Goal: Transaction & Acquisition: Book appointment/travel/reservation

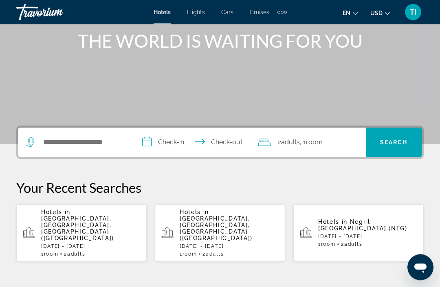
scroll to position [100, 0]
click at [108, 141] on input "Search hotel destination" at bounding box center [83, 142] width 83 height 12
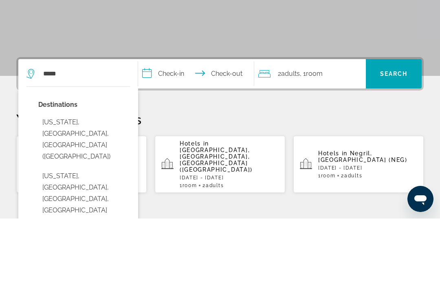
click at [100, 183] on button "[US_STATE], [GEOGRAPHIC_DATA], [GEOGRAPHIC_DATA] ([GEOGRAPHIC_DATA])" at bounding box center [84, 208] width 92 height 50
type input "**********"
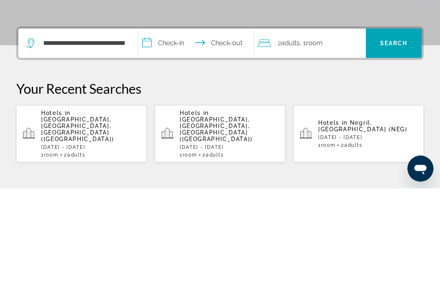
click at [193, 128] on input "**********" at bounding box center [197, 144] width 119 height 32
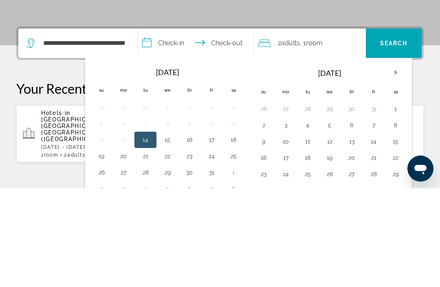
scroll to position [199, 0]
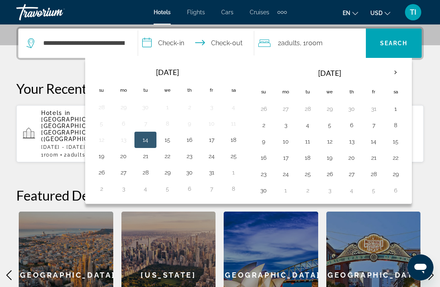
click at [375, 123] on button "7" at bounding box center [373, 124] width 13 height 11
click at [289, 137] on button "10" at bounding box center [285, 141] width 13 height 11
type input "**********"
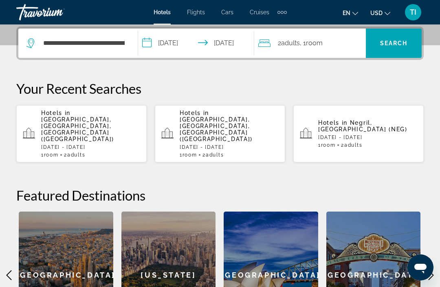
click at [401, 43] on span "Search" at bounding box center [394, 43] width 28 height 7
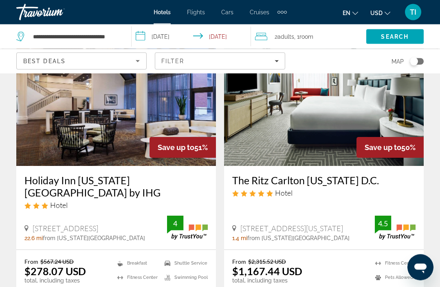
scroll to position [69, 0]
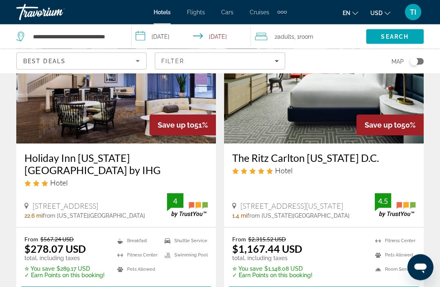
click at [37, 106] on img "Main content" at bounding box center [116, 78] width 200 height 130
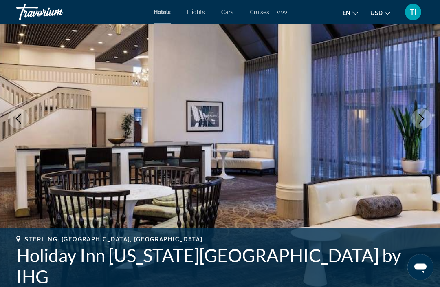
scroll to position [99, 0]
click at [421, 121] on icon "Next image" at bounding box center [422, 119] width 10 height 10
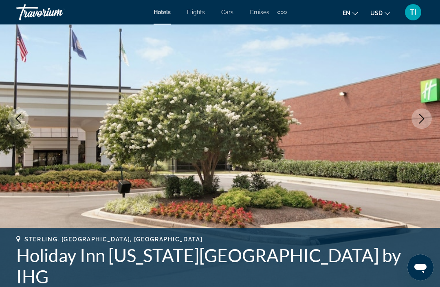
click at [420, 119] on icon "Next image" at bounding box center [422, 119] width 10 height 10
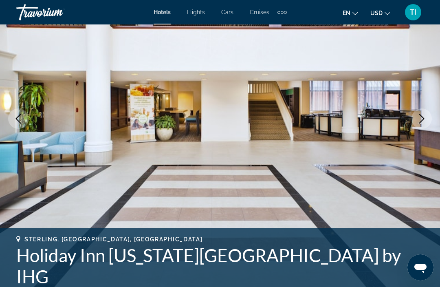
click at [423, 119] on icon "Next image" at bounding box center [422, 119] width 10 height 10
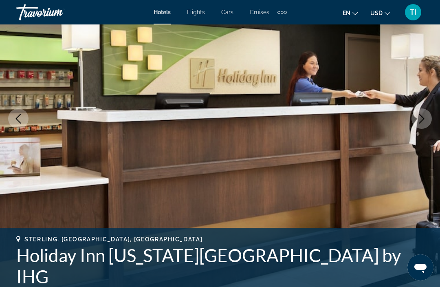
click at [421, 120] on icon "Next image" at bounding box center [422, 119] width 10 height 10
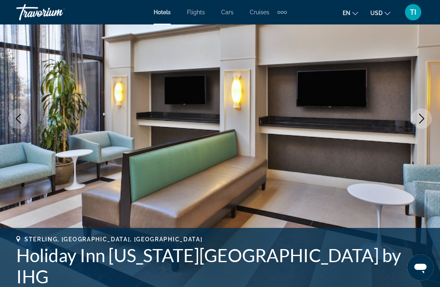
click at [423, 121] on icon "Next image" at bounding box center [422, 119] width 10 height 10
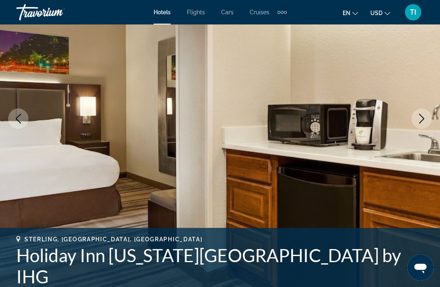
click at [428, 118] on button "Next image" at bounding box center [421, 118] width 20 height 20
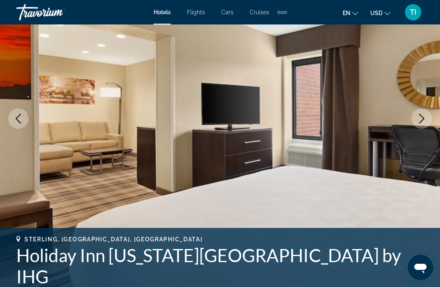
click at [422, 123] on icon "Next image" at bounding box center [422, 119] width 10 height 10
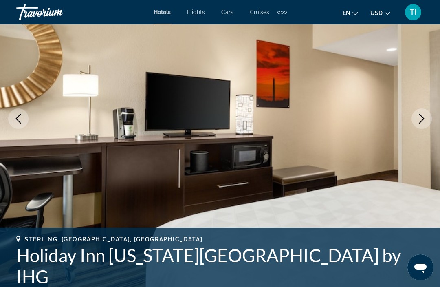
click at [416, 125] on button "Next image" at bounding box center [421, 118] width 20 height 20
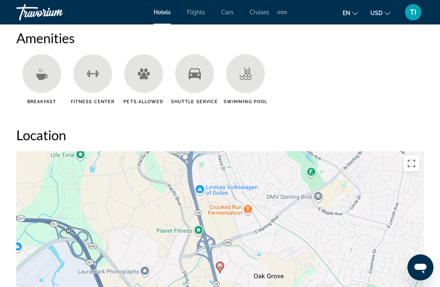
scroll to position [808, 0]
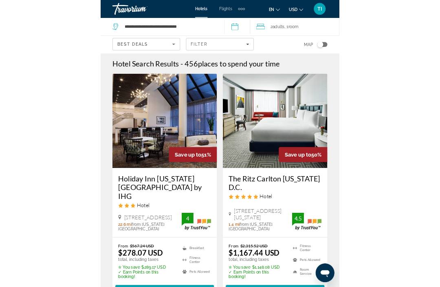
scroll to position [78, 0]
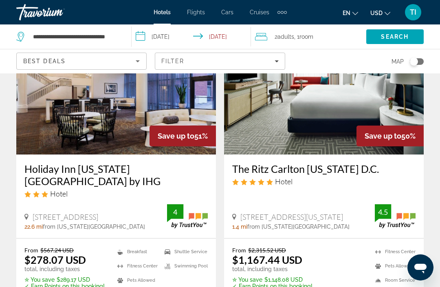
click at [302, 33] on span "Room" at bounding box center [306, 36] width 14 height 7
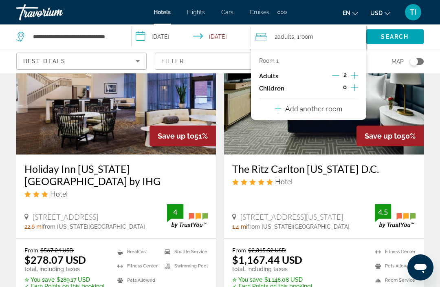
click at [337, 104] on p "Add another room" at bounding box center [313, 108] width 57 height 9
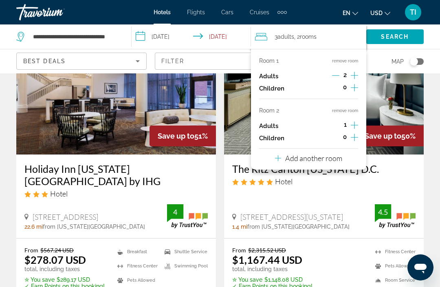
click at [357, 120] on icon "Increment adults" at bounding box center [354, 125] width 7 height 10
click at [332, 154] on p "Add another room" at bounding box center [313, 158] width 57 height 9
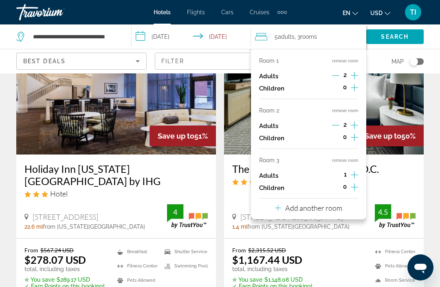
click at [357, 170] on icon "Increment adults" at bounding box center [354, 175] width 7 height 10
click at [397, 39] on span "Search" at bounding box center [395, 36] width 28 height 7
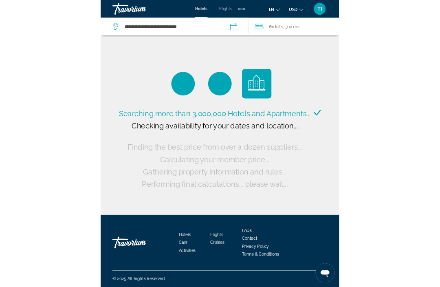
scroll to position [15, 0]
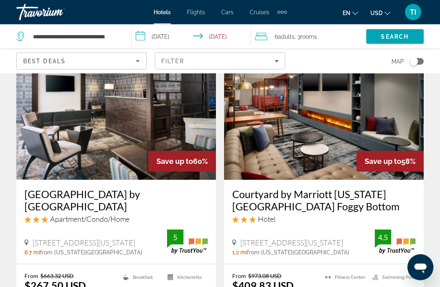
scroll to position [377, 0]
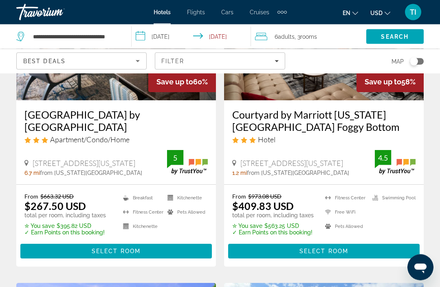
click at [58, 242] on span "Main content" at bounding box center [115, 252] width 191 height 20
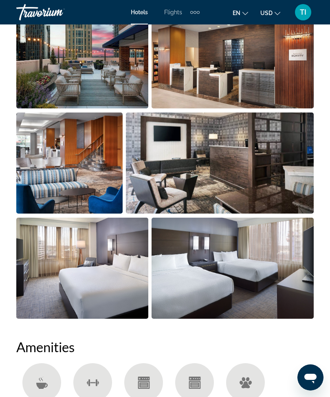
scroll to position [599, 0]
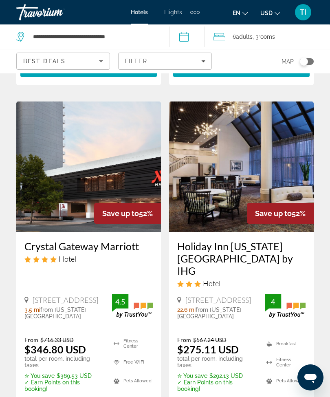
scroll to position [1035, 0]
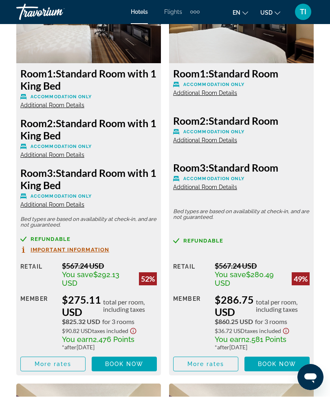
scroll to position [1489, 0]
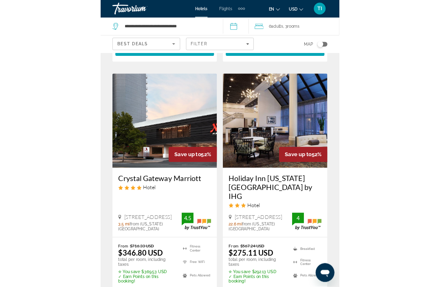
scroll to position [1005, 0]
